Goal: Task Accomplishment & Management: Complete application form

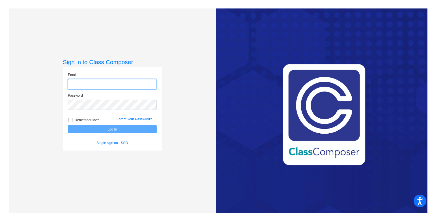
click at [97, 88] on input "email" at bounding box center [112, 84] width 89 height 10
type input "[EMAIL_ADDRESS][DOMAIN_NAME]"
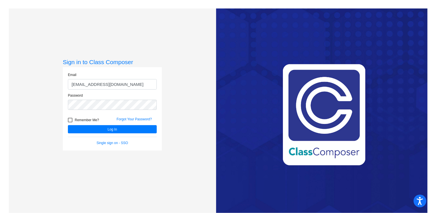
click at [72, 118] on label "Remember Me?" at bounding box center [83, 120] width 31 height 7
click at [70, 122] on input "Remember Me?" at bounding box center [70, 122] width 0 height 0
checkbox input "true"
click at [85, 134] on form "Email [EMAIL_ADDRESS][DOMAIN_NAME] Password Remember Me? Forgot Your Password? …" at bounding box center [112, 108] width 89 height 73
click at [85, 132] on button "Log In" at bounding box center [112, 129] width 89 height 8
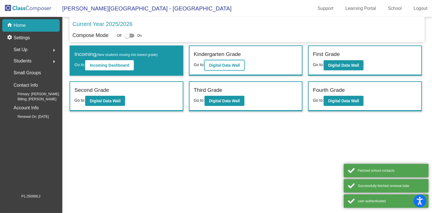
click at [228, 65] on b "Digital Data Wall" at bounding box center [224, 65] width 31 height 5
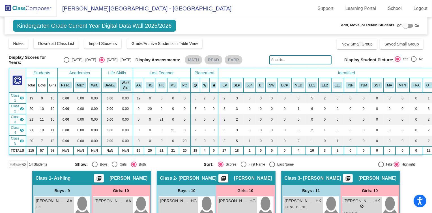
click at [407, 27] on div at bounding box center [408, 26] width 10 height 4
checkbox input "true"
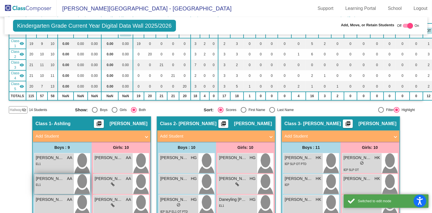
scroll to position [77, 0]
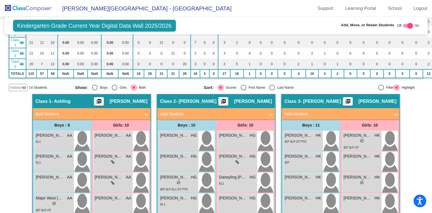
click at [66, 116] on mat-expansion-panel-header "Add Student" at bounding box center [92, 113] width 118 height 11
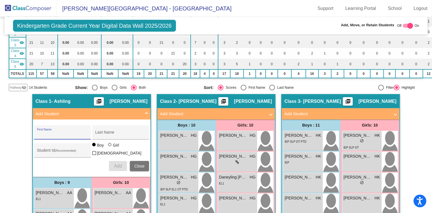
click at [57, 132] on input "First Name" at bounding box center [62, 134] width 51 height 5
type input "Aylin"
type input "[GEOGRAPHIC_DATA]"
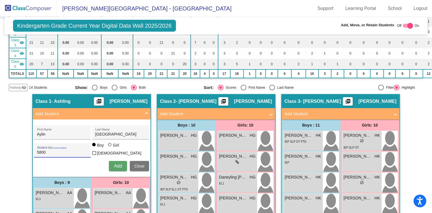
type input "5800"
click at [110, 148] on div at bounding box center [110, 145] width 5 height 5
click at [110, 148] on input "Girl" at bounding box center [110, 148] width 0 height 0
radio input "true"
drag, startPoint x: 110, startPoint y: 158, endPoint x: 112, endPoint y: 163, distance: 5.5
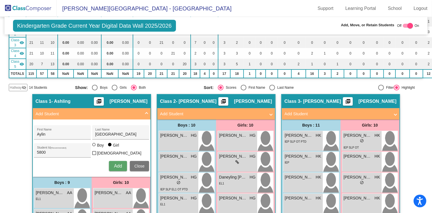
click at [110, 158] on div "[PERSON_NAME] First Name [PERSON_NAME] Last Name 5800 Student Id (Recommended) …" at bounding box center [91, 148] width 121 height 52
click at [114, 164] on span "Add" at bounding box center [118, 166] width 8 height 5
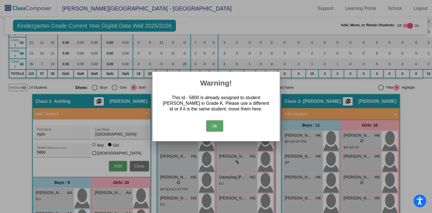
click at [226, 124] on div "Ok" at bounding box center [216, 125] width 114 height 20
drag, startPoint x: 135, startPoint y: 169, endPoint x: 143, endPoint y: 165, distance: 9.1
click at [136, 168] on div at bounding box center [216, 106] width 432 height 213
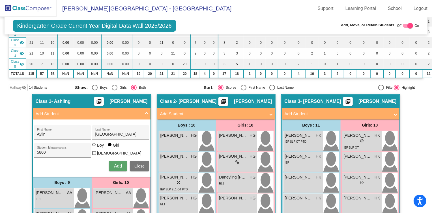
click at [138, 165] on button "Close" at bounding box center [139, 166] width 19 height 10
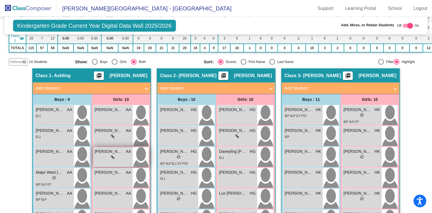
scroll to position [0, 0]
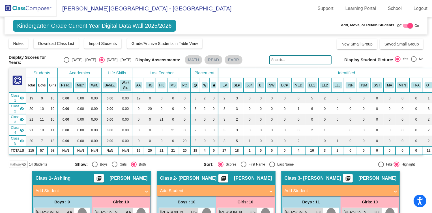
click at [280, 61] on input "text" at bounding box center [300, 59] width 62 height 9
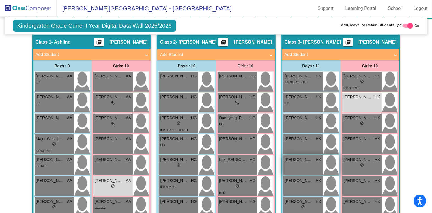
scroll to position [103, 0]
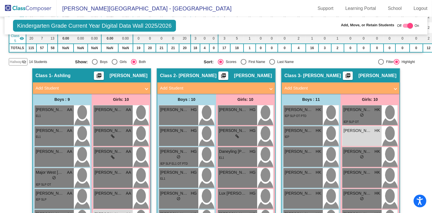
type input "Aylin"
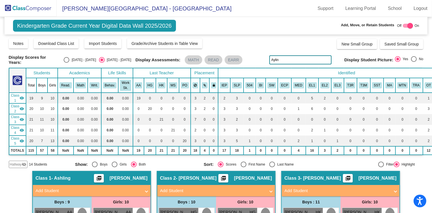
drag, startPoint x: 279, startPoint y: 60, endPoint x: 243, endPoint y: 53, distance: 36.6
click at [243, 53] on div "Display Scores for Years: [DATE] - [DATE] [DATE] - [DATE] Grade/Archive Student…" at bounding box center [216, 103] width 415 height 130
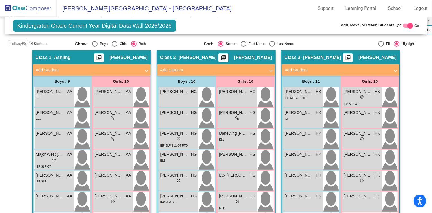
scroll to position [128, 0]
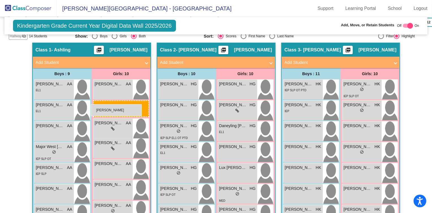
drag, startPoint x: 348, startPoint y: 108, endPoint x: 91, endPoint y: 104, distance: 257.7
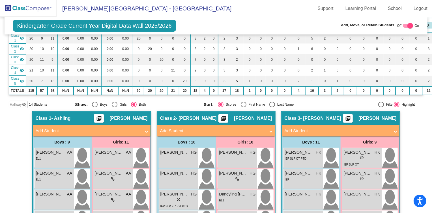
scroll to position [0, 0]
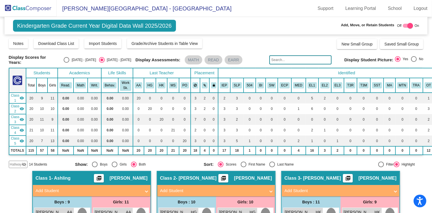
click at [283, 59] on input "text" at bounding box center [300, 59] width 62 height 9
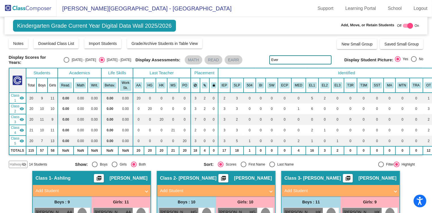
drag, startPoint x: 277, startPoint y: 58, endPoint x: 250, endPoint y: 51, distance: 27.9
click at [250, 51] on div "Display Scores for Years: [DATE] - [DATE] [DATE] - [DATE] Grade/Archive Student…" at bounding box center [216, 103] width 415 height 130
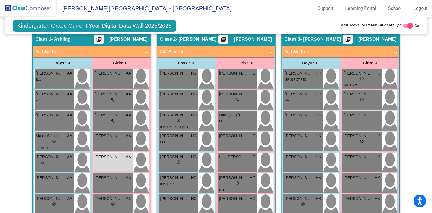
scroll to position [116, 0]
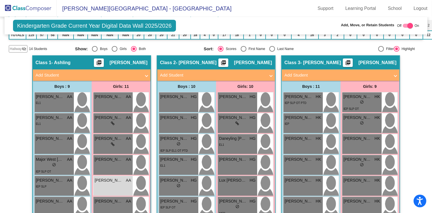
type input "[GEOGRAPHIC_DATA]"
click at [200, 72] on mat-panel-title "Add Student" at bounding box center [212, 75] width 105 height 7
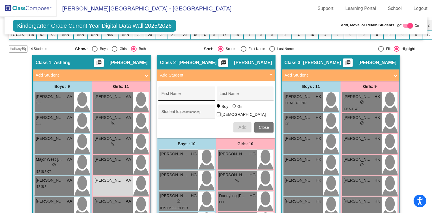
click at [181, 90] on div "First Name" at bounding box center [186, 96] width 51 height 12
type input "[PERSON_NAME]"
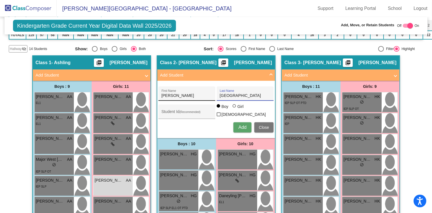
type input "[GEOGRAPHIC_DATA]"
type input "5801"
click at [234, 108] on div at bounding box center [233, 105] width 3 height 3
click at [234, 109] on input "Girl" at bounding box center [234, 109] width 0 height 0
radio input "true"
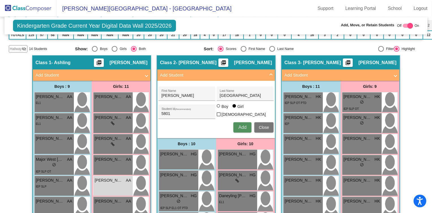
click at [237, 128] on button "Add" at bounding box center [242, 127] width 18 height 10
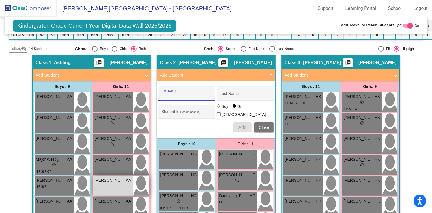
click at [121, 182] on div "[PERSON_NAME] AA lock do_not_disturb_alt" at bounding box center [112, 186] width 39 height 20
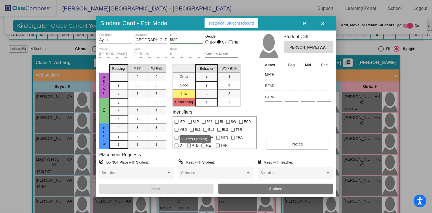
click at [193, 130] on div at bounding box center [192, 130] width 4 height 4
click at [192, 132] on input "EL1" at bounding box center [191, 132] width 0 height 0
checkbox input "true"
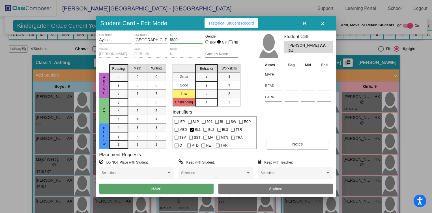
click at [170, 190] on button "Save" at bounding box center [156, 189] width 115 height 10
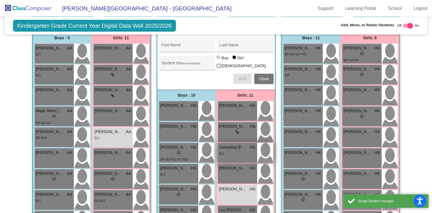
scroll to position [167, 0]
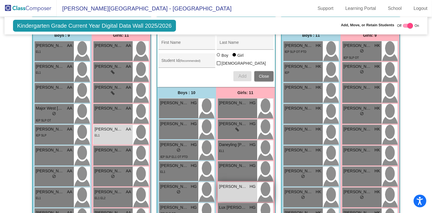
click at [242, 190] on div "[PERSON_NAME] [PERSON_NAME] lock do_not_disturb_alt" at bounding box center [237, 192] width 39 height 20
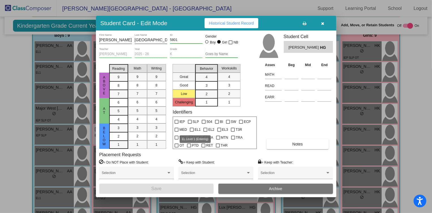
click at [193, 130] on div at bounding box center [192, 130] width 4 height 4
click at [192, 132] on input "EL1" at bounding box center [191, 132] width 0 height 0
checkbox input "true"
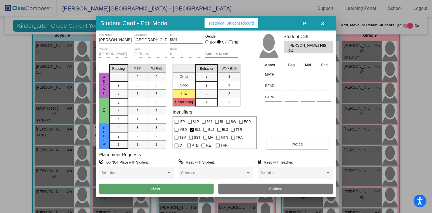
click at [191, 191] on button "Save" at bounding box center [156, 189] width 115 height 10
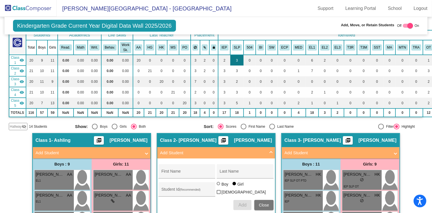
scroll to position [0, 0]
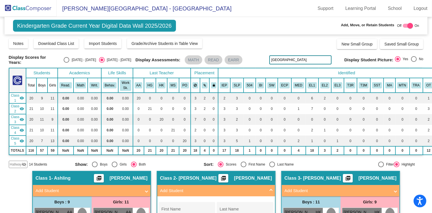
drag, startPoint x: 283, startPoint y: 57, endPoint x: 245, endPoint y: 58, distance: 37.1
click at [245, 58] on div "Display Scores for Years: [DATE] - [DATE] [DATE] - [DATE] Display Assessments: …" at bounding box center [216, 60] width 415 height 10
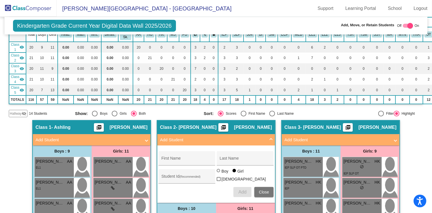
scroll to position [51, 0]
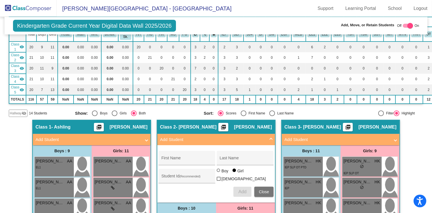
type input "McCalpi"
click at [18, 113] on span "Hallway" at bounding box center [16, 113] width 12 height 5
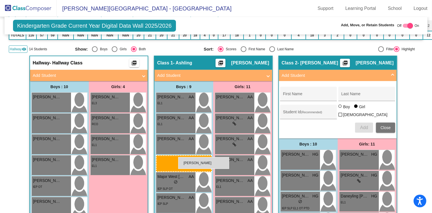
scroll to position [77, 0]
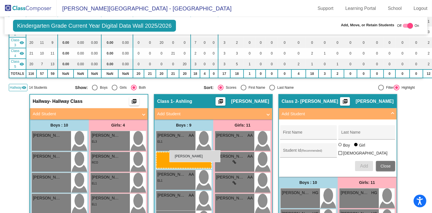
drag, startPoint x: 50, startPoint y: 164, endPoint x: 169, endPoint y: 150, distance: 120.1
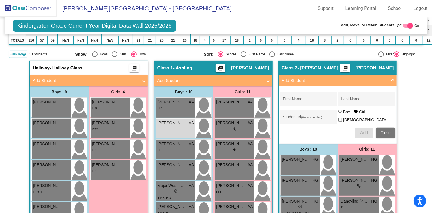
scroll to position [103, 0]
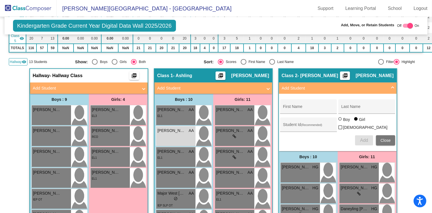
click at [391, 137] on button "Close" at bounding box center [385, 140] width 19 height 10
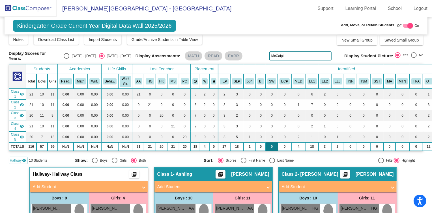
scroll to position [0, 0]
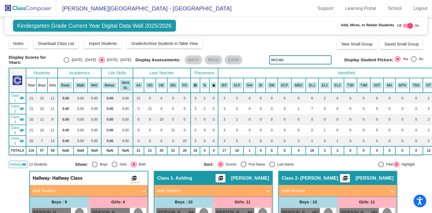
click at [29, 7] on img at bounding box center [28, 8] width 57 height 17
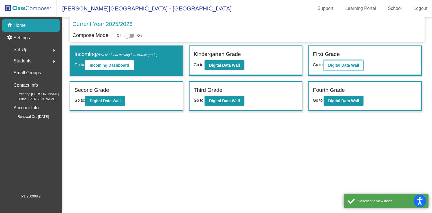
click at [331, 64] on b "Digital Data Wall" at bounding box center [343, 65] width 31 height 5
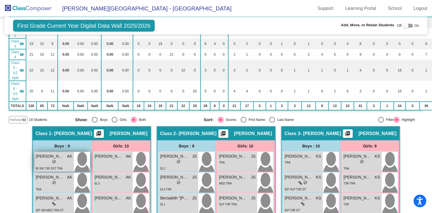
scroll to position [77, 0]
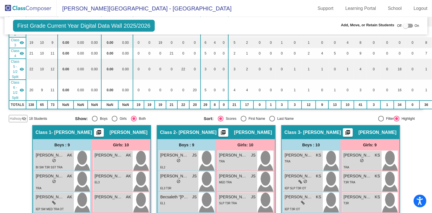
click at [21, 116] on span "Hallway" at bounding box center [16, 118] width 12 height 5
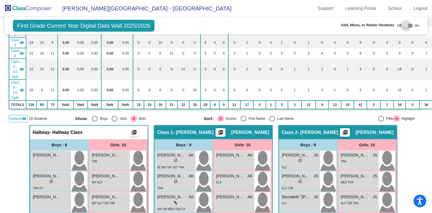
click at [407, 25] on div at bounding box center [408, 26] width 10 height 4
checkbox input "true"
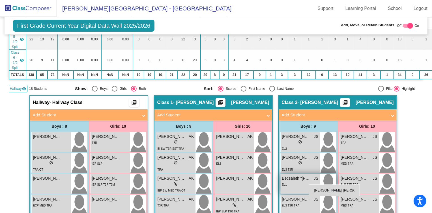
scroll to position [103, 0]
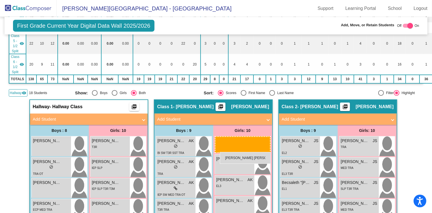
drag, startPoint x: 110, startPoint y: 145, endPoint x: 220, endPoint y: 152, distance: 110.0
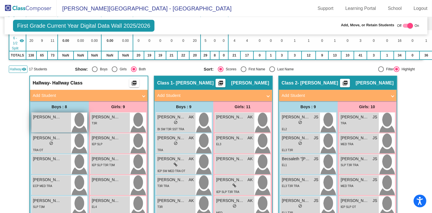
scroll to position [128, 0]
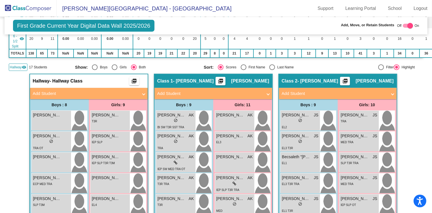
click at [16, 66] on span "Hallway" at bounding box center [16, 67] width 12 height 5
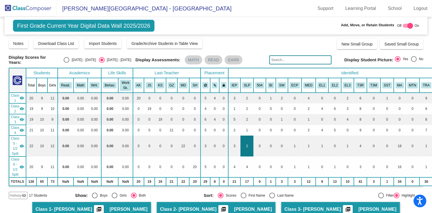
scroll to position [0, 0]
